Goal: Information Seeking & Learning: Learn about a topic

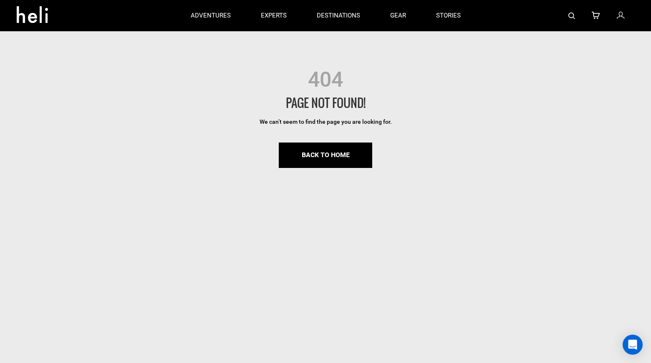
click at [575, 13] on img at bounding box center [571, 16] width 7 height 7
click at [570, 15] on img at bounding box center [571, 16] width 7 height 7
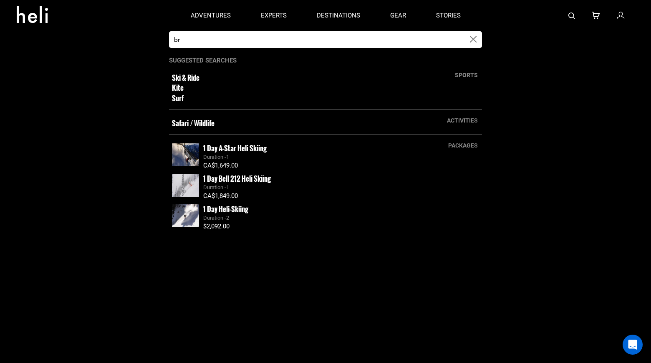
type input "b"
type input "revelstoke"
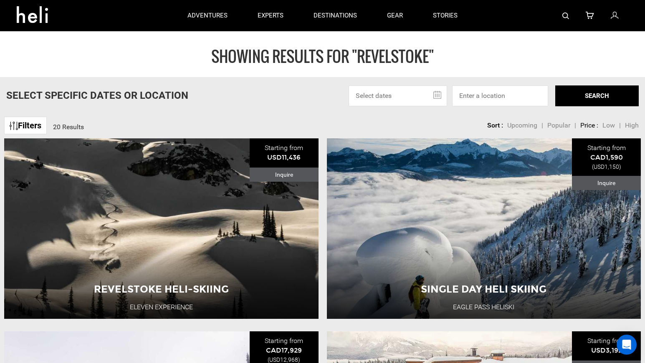
click at [38, 19] on icon at bounding box center [36, 11] width 38 height 13
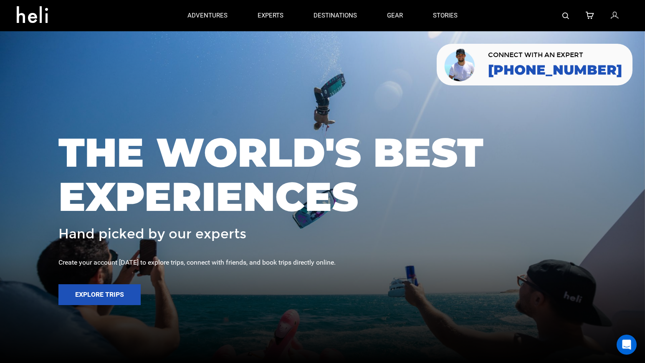
click at [39, 108] on div at bounding box center [322, 181] width 645 height 363
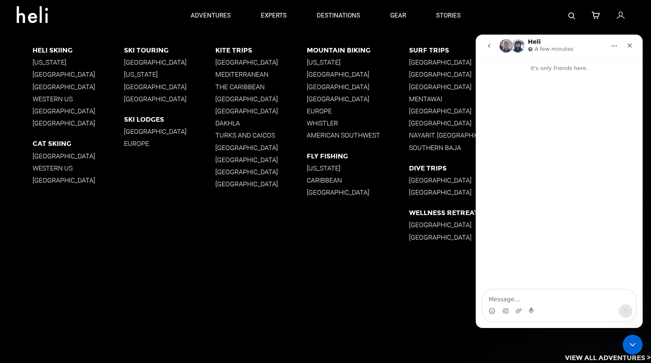
click at [171, 132] on p "[GEOGRAPHIC_DATA]" at bounding box center [169, 132] width 91 height 8
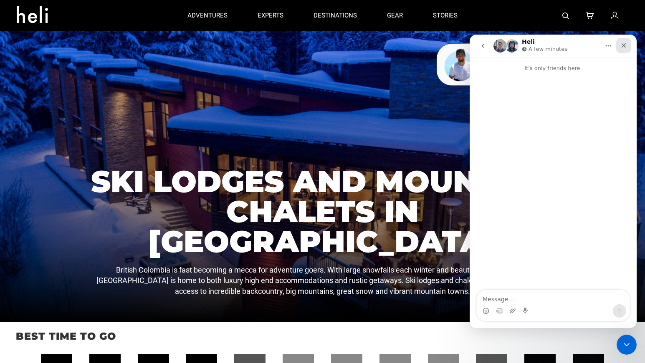
click at [623, 44] on icon "Close" at bounding box center [623, 45] width 7 height 7
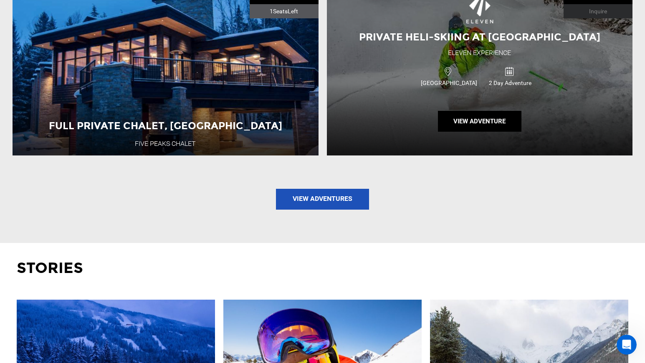
scroll to position [921, 0]
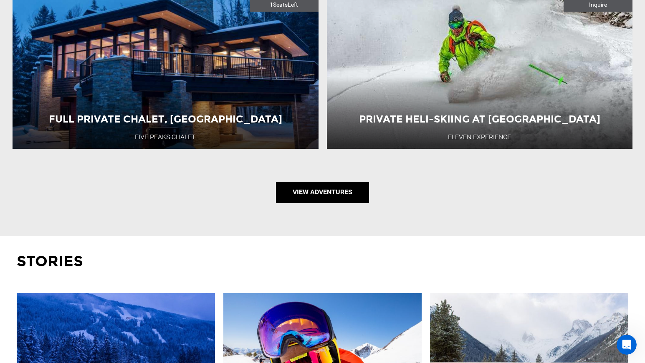
click at [310, 203] on link "View Adventures" at bounding box center [322, 192] width 93 height 21
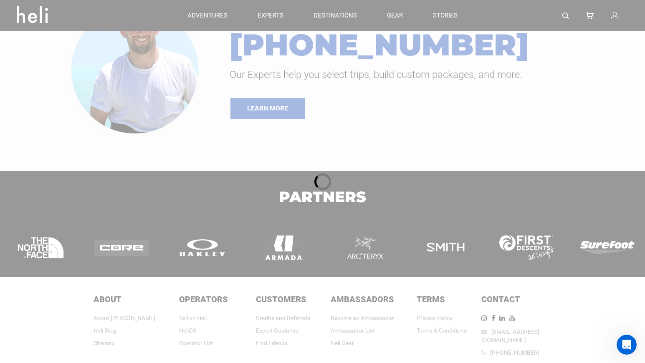
scroll to position [112, 0]
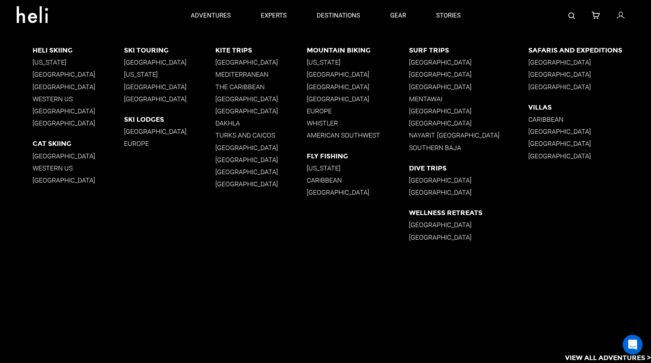
click at [166, 129] on p "[GEOGRAPHIC_DATA]" at bounding box center [169, 132] width 91 height 8
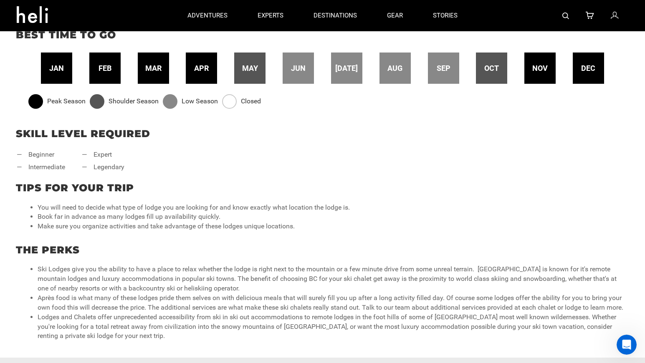
scroll to position [301, 0]
click at [51, 74] on div "jan" at bounding box center [56, 68] width 31 height 31
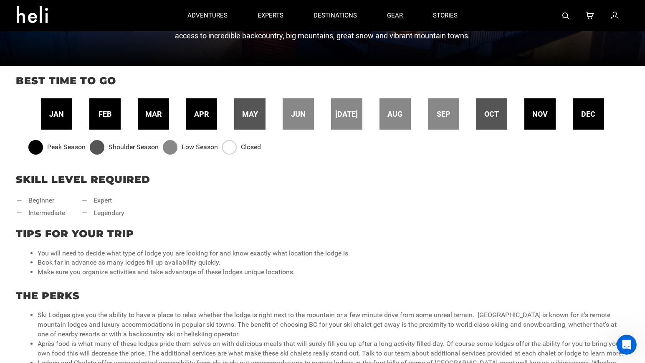
scroll to position [217, 0]
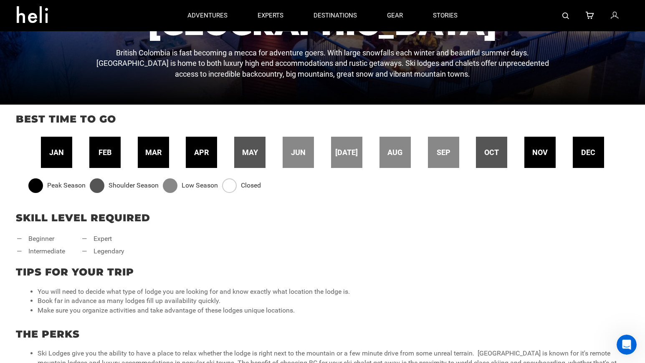
click at [563, 14] on img at bounding box center [565, 16] width 7 height 7
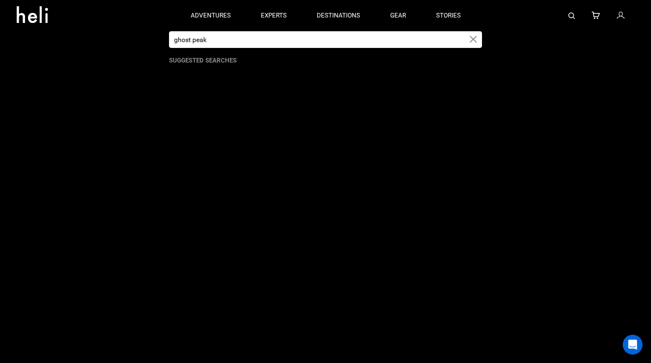
type input "ghost peak"
click at [572, 13] on img at bounding box center [571, 16] width 7 height 7
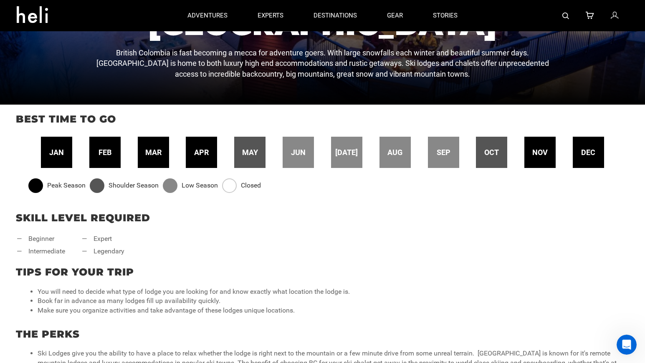
click at [572, 13] on div at bounding box center [550, 15] width 156 height 31
click at [563, 17] on img at bounding box center [565, 16] width 7 height 7
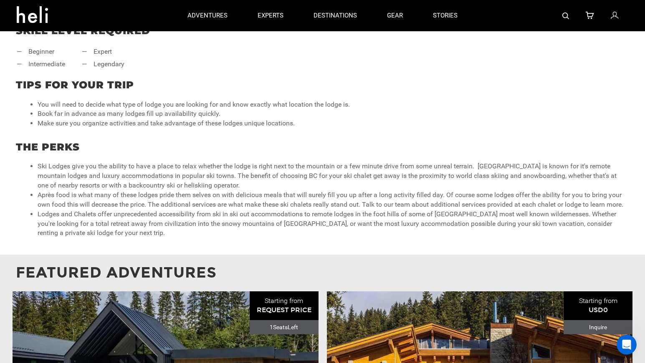
scroll to position [404, 0]
